Goal: Information Seeking & Learning: Learn about a topic

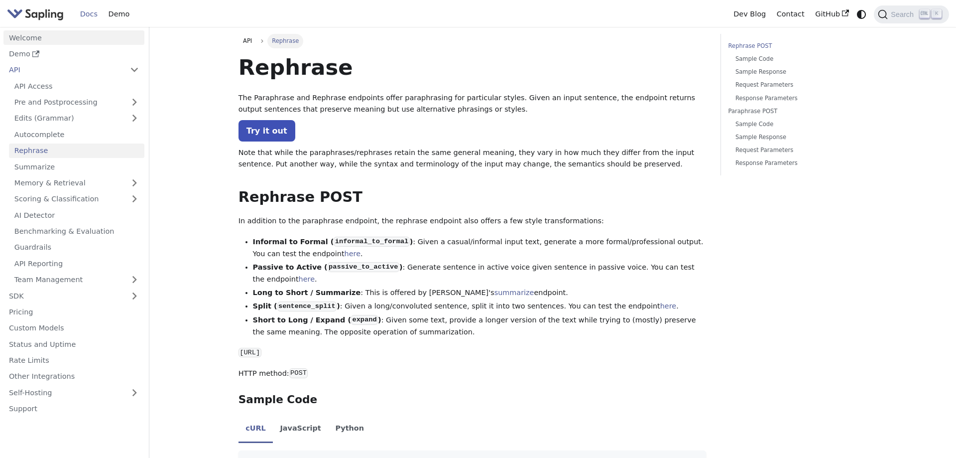
click at [32, 36] on link "Welcome" at bounding box center [73, 37] width 141 height 14
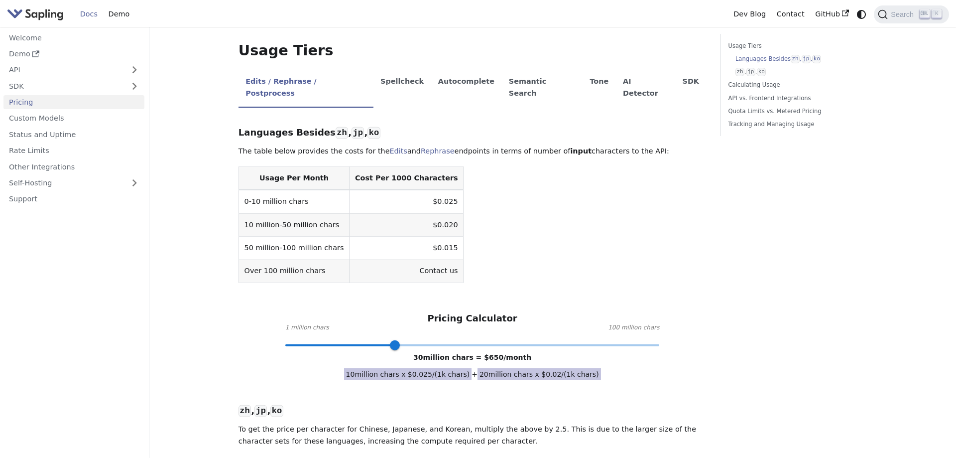
scroll to position [203, 0]
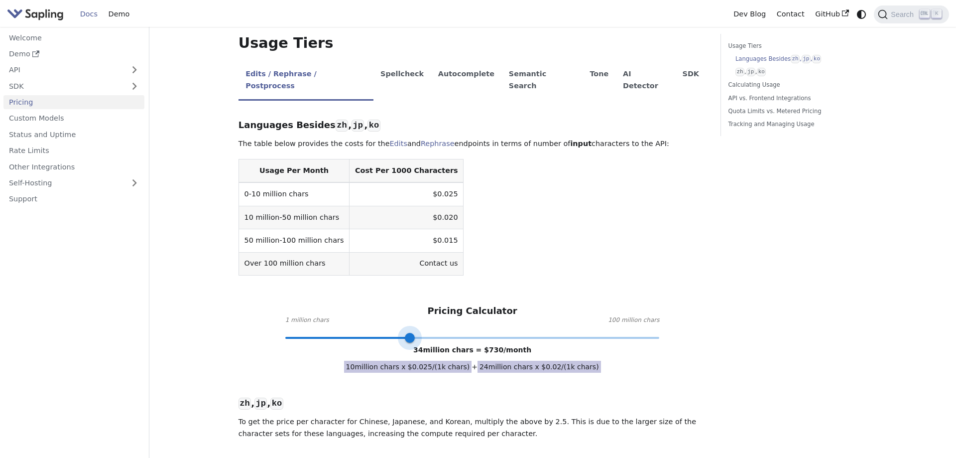
type input "30"
click at [395, 333] on span at bounding box center [395, 338] width 10 height 10
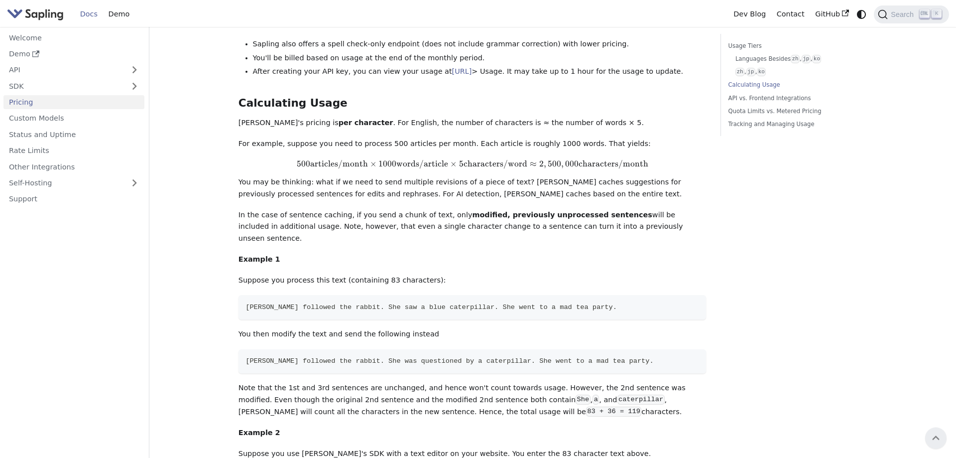
scroll to position [508, 0]
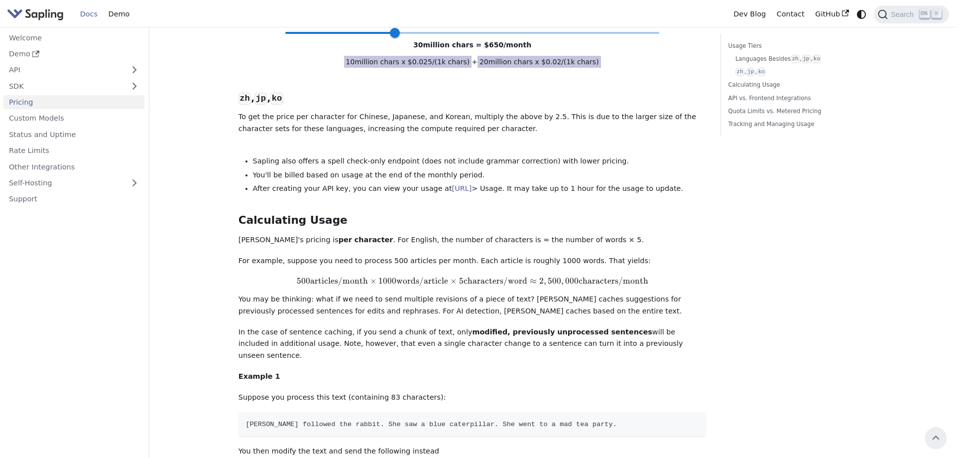
drag, startPoint x: 671, startPoint y: 270, endPoint x: 297, endPoint y: 272, distance: 373.9
click at [297, 276] on span "500 articles/month × 1000 words/article × 5 characters/word ≈ 2 , 500 , 000 cha…" at bounding box center [473, 281] width 468 height 10
click at [570, 328] on strong "modified, previously unprocessed sentences" at bounding box center [562, 332] width 180 height 8
drag, startPoint x: 517, startPoint y: 306, endPoint x: 230, endPoint y: 213, distance: 302.5
click at [230, 213] on div "Pricing On this page API Pricing Subscribe to the API here (using the email for…" at bounding box center [552, 368] width 657 height 1698
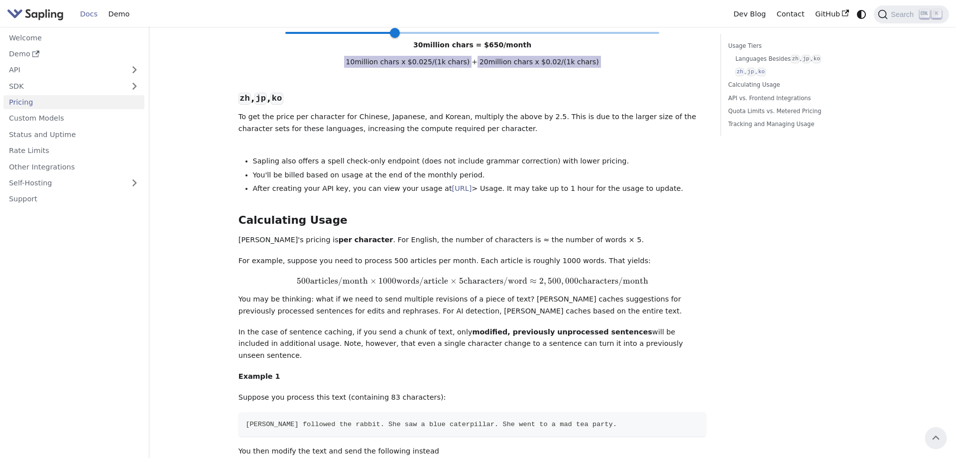
click at [604, 192] on div "Languages Besides zh , jp , ko ​ The table below provides the costs for the Edi…" at bounding box center [473, 210] width 468 height 815
